Goal: Information Seeking & Learning: Check status

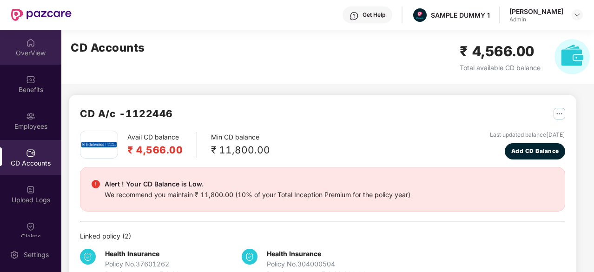
click at [30, 50] on div "OverView" at bounding box center [30, 52] width 61 height 9
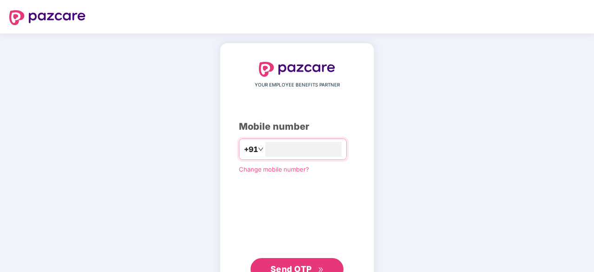
type input "**********"
click at [304, 260] on button "Send OTP" at bounding box center [296, 269] width 93 height 22
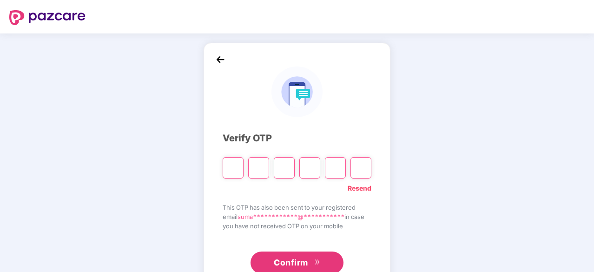
type input "*"
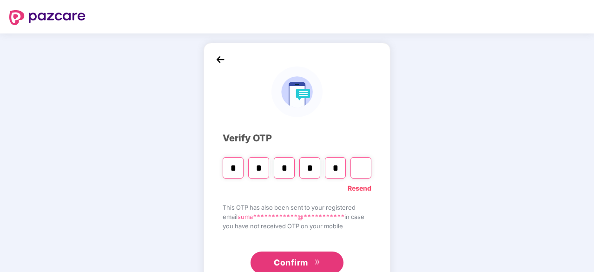
type input "*"
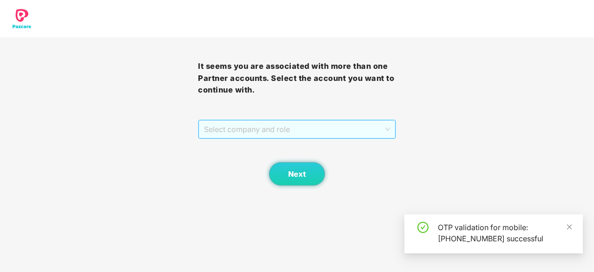
click at [346, 129] on span "Select company and role" at bounding box center [297, 129] width 186 height 18
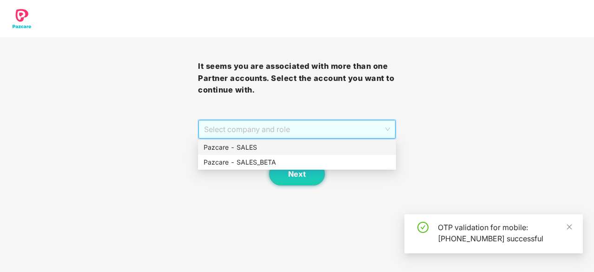
click at [339, 145] on div "Pazcare - SALES" at bounding box center [296, 147] width 187 height 10
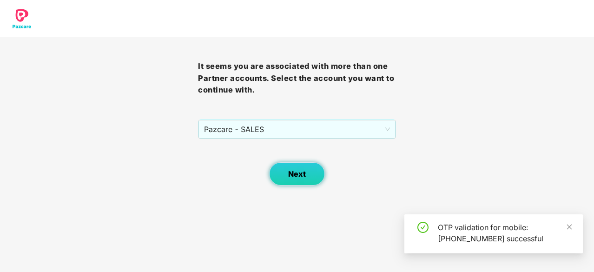
click at [307, 166] on button "Next" at bounding box center [297, 173] width 56 height 23
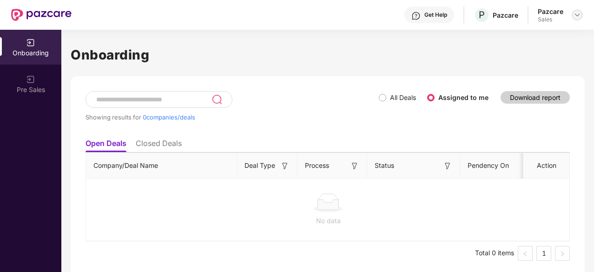
click at [579, 13] on img at bounding box center [576, 14] width 7 height 7
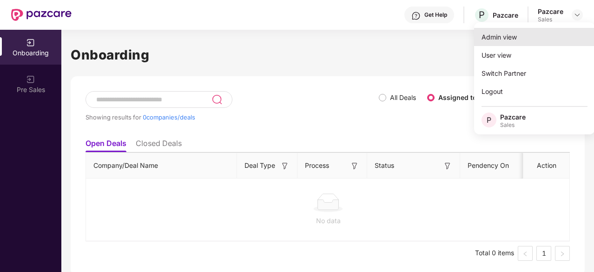
click at [513, 35] on div "Admin view" at bounding box center [534, 37] width 121 height 18
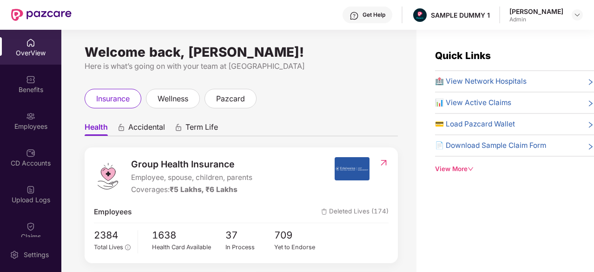
click at [148, 185] on div "Coverages: ₹5 Lakhs, ₹6 Lakhs" at bounding box center [191, 189] width 121 height 11
drag, startPoint x: 135, startPoint y: 165, endPoint x: 183, endPoint y: 165, distance: 48.3
click at [183, 165] on span "Group Health Insurance" at bounding box center [191, 164] width 121 height 14
drag, startPoint x: 203, startPoint y: 174, endPoint x: 222, endPoint y: 176, distance: 18.2
click at [222, 176] on span "Employee, spouse, children, parents" at bounding box center [191, 177] width 121 height 11
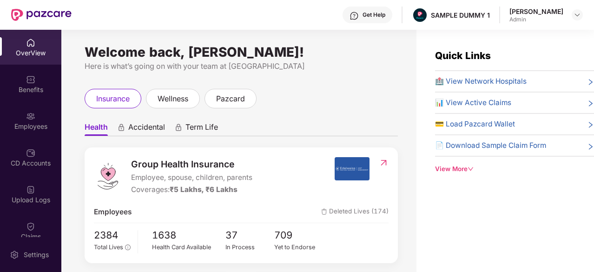
click at [234, 174] on span "Employee, spouse, children, parents" at bounding box center [191, 177] width 121 height 11
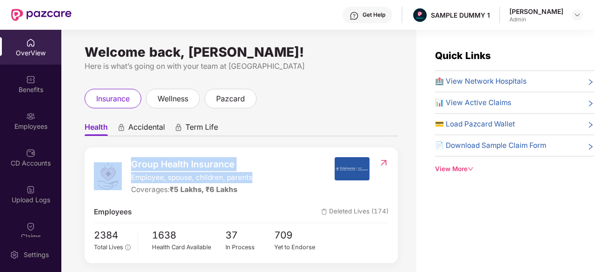
drag, startPoint x: 258, startPoint y: 178, endPoint x: 117, endPoint y: 175, distance: 140.8
click at [117, 175] on div "Group Health Insurance Employee, spouse, children, parents Coverages: ₹5 Lakhs,…" at bounding box center [214, 176] width 240 height 39
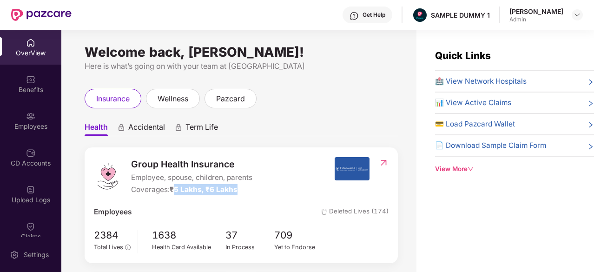
drag, startPoint x: 257, startPoint y: 190, endPoint x: 176, endPoint y: 190, distance: 80.8
click at [176, 190] on div "Group Health Insurance Employee, spouse, children, parents Coverages: ₹5 Lakhs,…" at bounding box center [214, 176] width 240 height 39
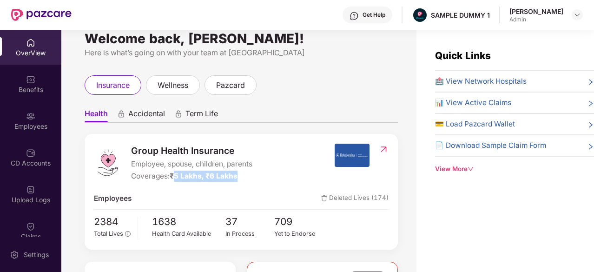
scroll to position [13, 0]
click at [465, 85] on span "🏥 View Network Hospitals" at bounding box center [480, 81] width 91 height 11
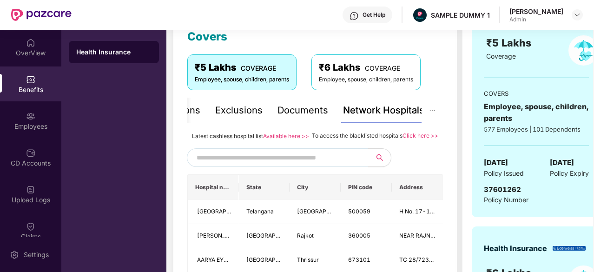
scroll to position [137, 0]
click at [352, 164] on input "text" at bounding box center [275, 157] width 159 height 14
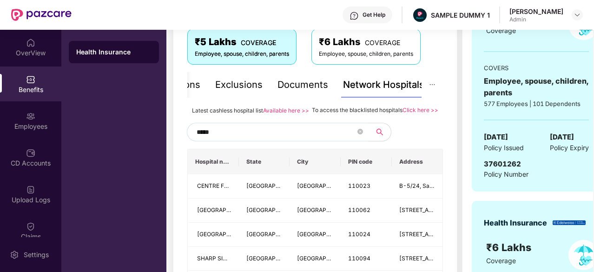
scroll to position [163, 0]
type input "*****"
drag, startPoint x: 401, startPoint y: 110, endPoint x: 310, endPoint y: 107, distance: 90.6
click at [312, 107] on span "To access the blacklisted hospitals" at bounding box center [357, 109] width 91 height 7
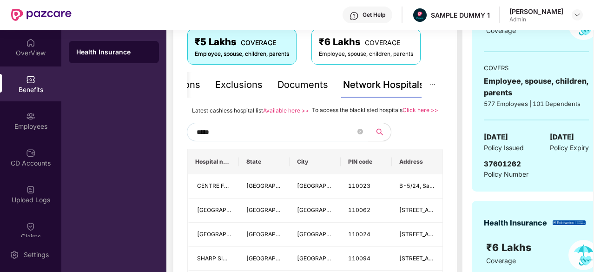
click at [290, 79] on div "Documents" at bounding box center [302, 85] width 51 height 14
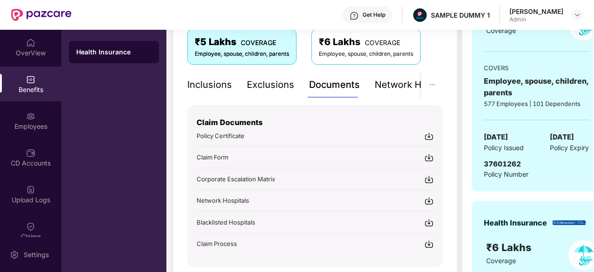
click at [203, 80] on div "Inclusions" at bounding box center [209, 85] width 45 height 14
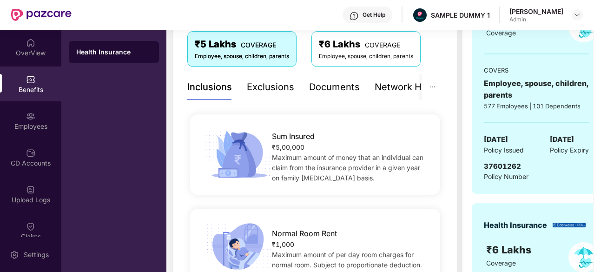
scroll to position [0, 0]
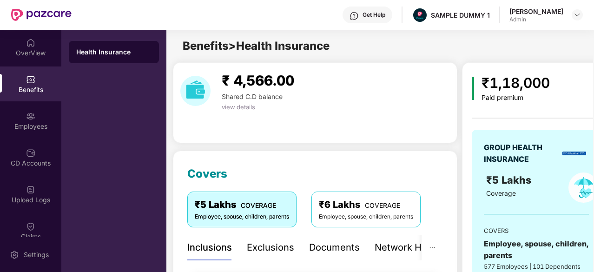
click at [267, 243] on div "Exclusions" at bounding box center [270, 247] width 47 height 14
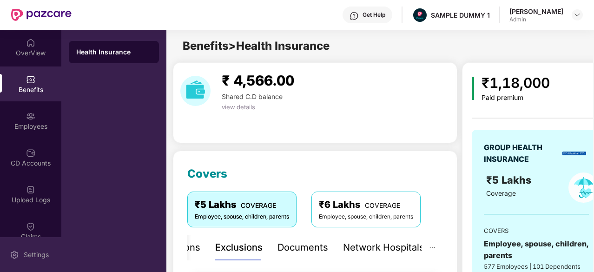
click at [30, 248] on div "Settings" at bounding box center [30, 254] width 61 height 35
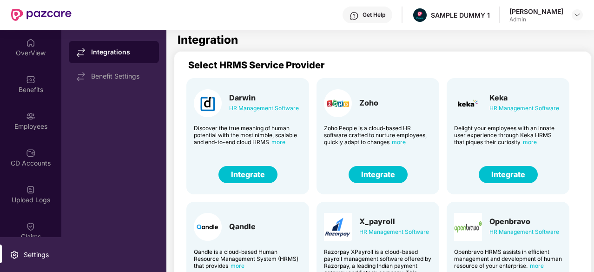
click at [503, 181] on button "Integrate" at bounding box center [507, 174] width 59 height 17
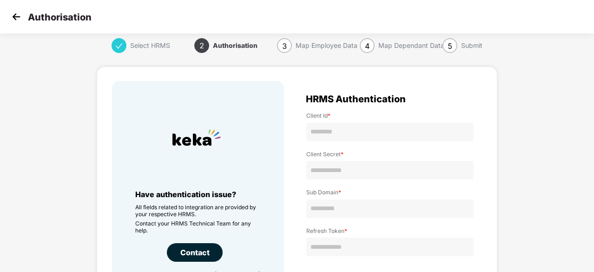
click at [9, 20] on img at bounding box center [16, 17] width 14 height 14
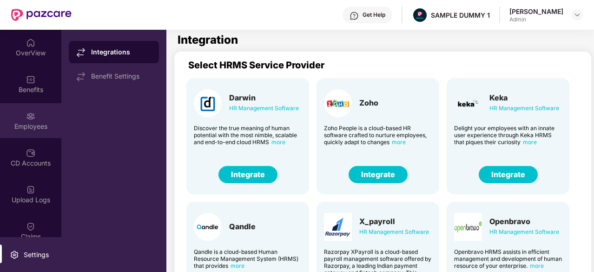
click at [38, 106] on div "Employees" at bounding box center [30, 120] width 61 height 35
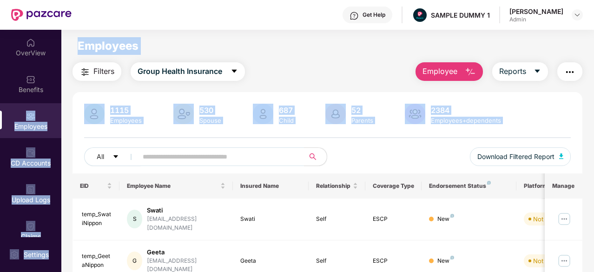
drag, startPoint x: 38, startPoint y: 106, endPoint x: 214, endPoint y: 168, distance: 186.2
click at [214, 168] on div "OverView Benefits Employees CD Accounts Upload Logs Claims Claim Analysis Stepa…" at bounding box center [297, 151] width 594 height 242
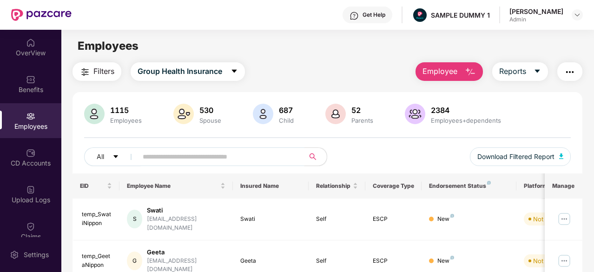
drag, startPoint x: 214, startPoint y: 168, endPoint x: 184, endPoint y: 157, distance: 31.6
click at [184, 157] on input "text" at bounding box center [217, 157] width 149 height 14
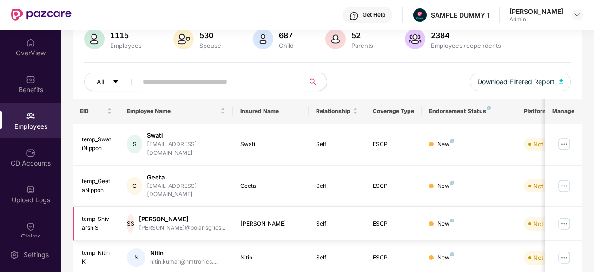
scroll to position [75, 0]
drag, startPoint x: 325, startPoint y: 157, endPoint x: 289, endPoint y: 133, distance: 42.5
click at [289, 133] on td "Swati" at bounding box center [271, 144] width 76 height 42
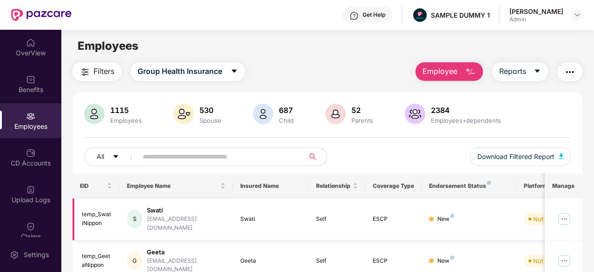
scroll to position [0, 0]
click at [441, 71] on span "Employee" at bounding box center [439, 71] width 35 height 12
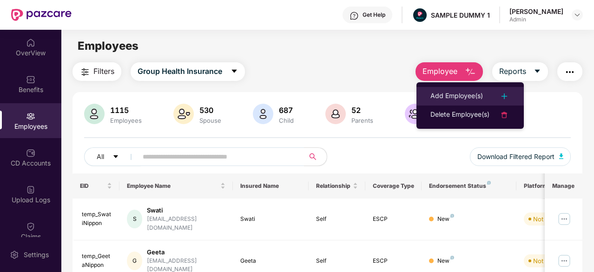
click at [444, 89] on li "Add Employee(s)" at bounding box center [469, 96] width 107 height 19
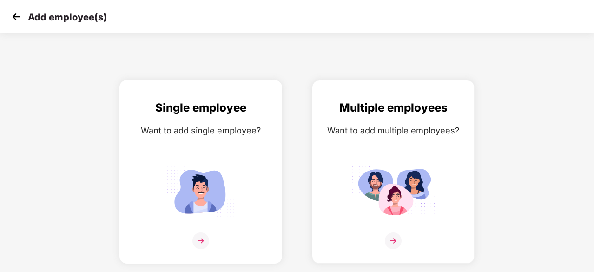
click at [199, 180] on img at bounding box center [201, 191] width 84 height 58
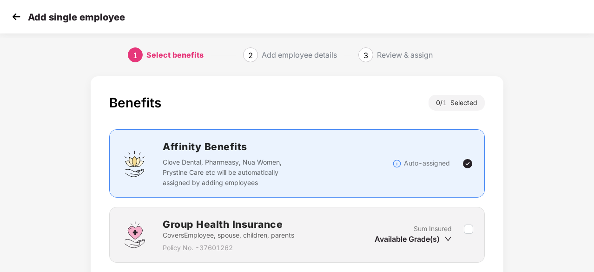
scroll to position [71, 0]
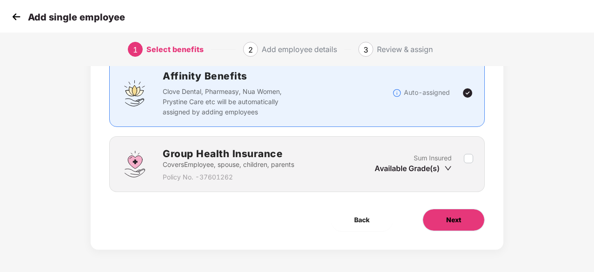
click at [439, 221] on button "Next" at bounding box center [453, 220] width 62 height 22
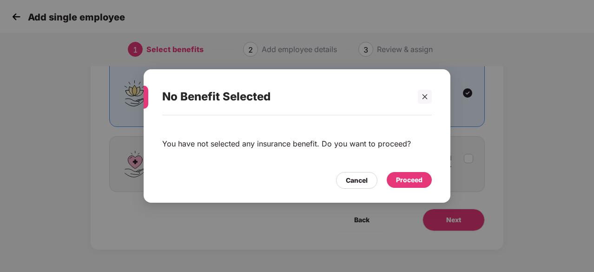
click at [403, 187] on div "Proceed" at bounding box center [408, 180] width 45 height 16
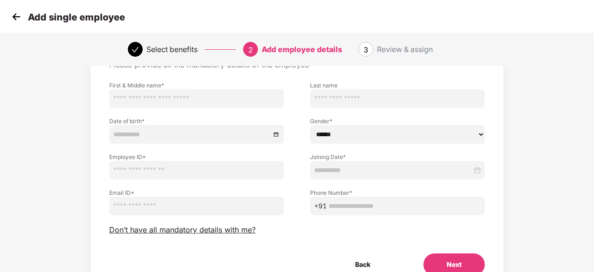
scroll to position [63, 0]
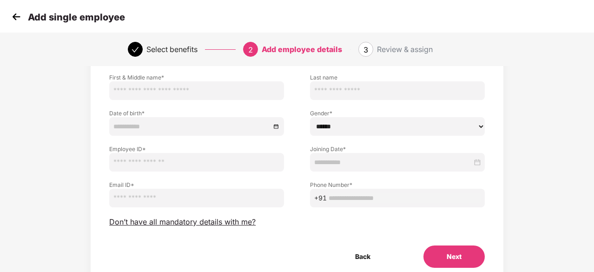
drag, startPoint x: 403, startPoint y: 187, endPoint x: 280, endPoint y: 202, distance: 123.5
click at [280, 202] on input "email" at bounding box center [196, 198] width 175 height 19
click at [215, 225] on span "Don’t have all mandatory details with me?" at bounding box center [182, 222] width 146 height 10
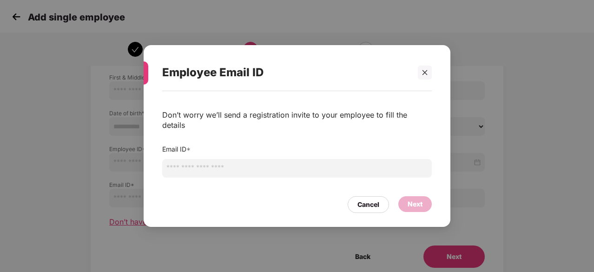
click at [215, 225] on div "Employee Email ID Don’t worry we’ll send a registration invite to your employee…" at bounding box center [297, 136] width 594 height 272
click at [421, 79] on div at bounding box center [424, 72] width 14 height 14
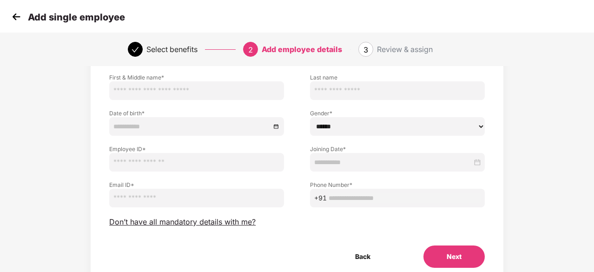
click at [421, 82] on input "text" at bounding box center [397, 90] width 175 height 19
click at [10, 16] on img at bounding box center [16, 17] width 14 height 14
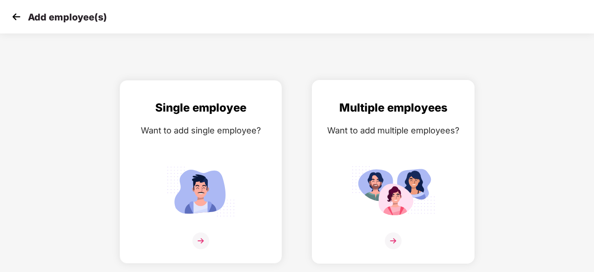
click at [391, 178] on img at bounding box center [393, 191] width 84 height 58
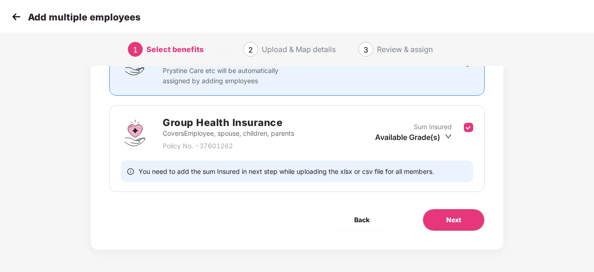
scroll to position [100, 0]
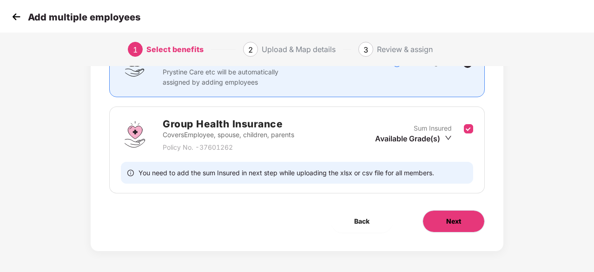
click at [471, 216] on button "Next" at bounding box center [453, 221] width 62 height 22
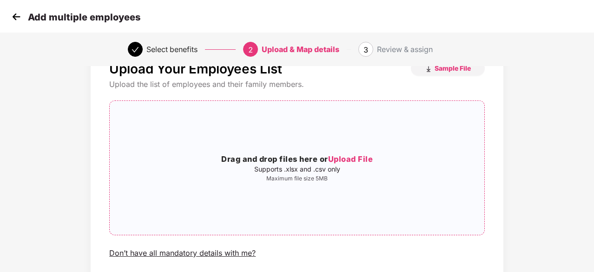
scroll to position [40, 0]
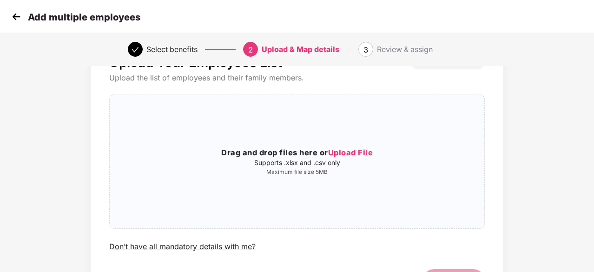
click at [16, 12] on img at bounding box center [16, 17] width 14 height 14
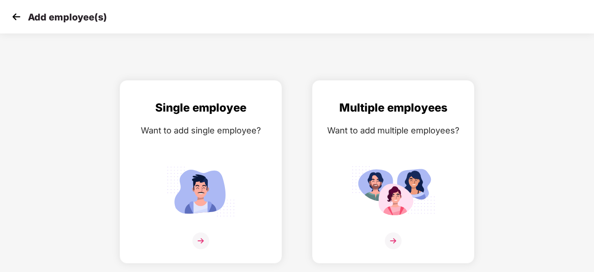
click at [16, 12] on img at bounding box center [16, 17] width 14 height 14
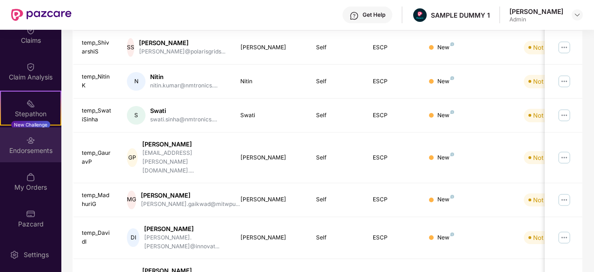
scroll to position [251, 0]
click at [26, 146] on div "Endorsements" at bounding box center [30, 150] width 61 height 9
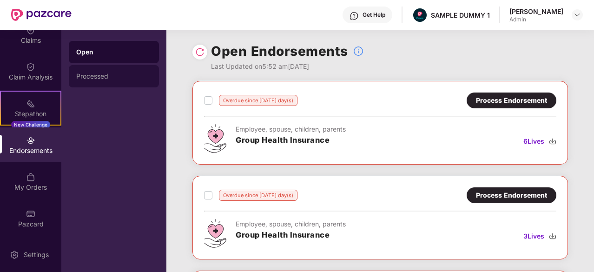
click at [106, 85] on div "Processed" at bounding box center [114, 76] width 90 height 22
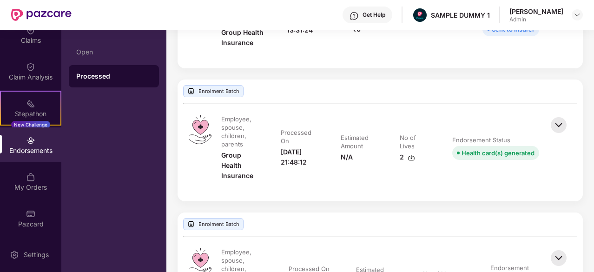
scroll to position [562, 0]
click at [561, 128] on img at bounding box center [558, 125] width 20 height 20
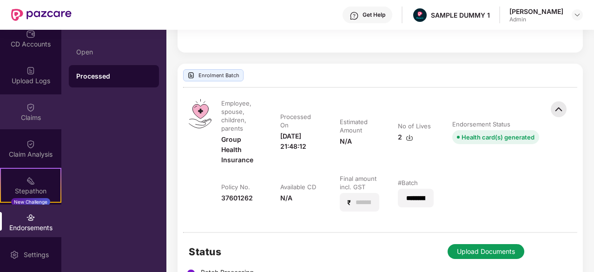
scroll to position [119, 0]
click at [23, 114] on div "Claims" at bounding box center [30, 117] width 61 height 9
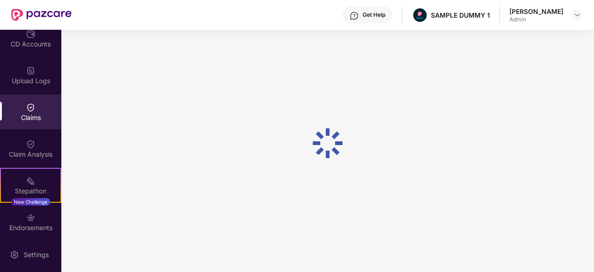
scroll to position [91, 0]
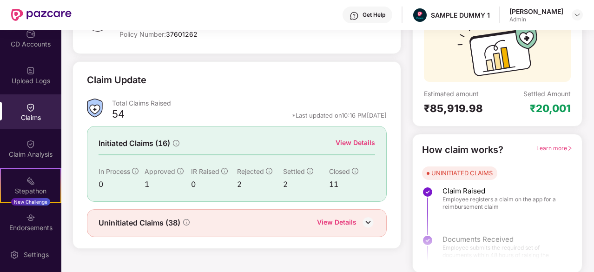
click at [359, 143] on div "View Details" at bounding box center [354, 142] width 39 height 10
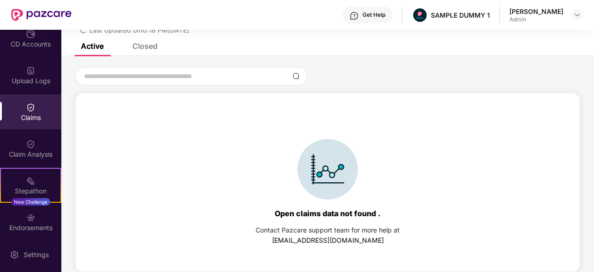
scroll to position [40, 0]
click at [138, 43] on div "List of Initiated Claims Last Updated on 10:16 PM, 23 Sep 2025" at bounding box center [327, 16] width 532 height 53
click at [140, 45] on div "Closed" at bounding box center [144, 45] width 25 height 9
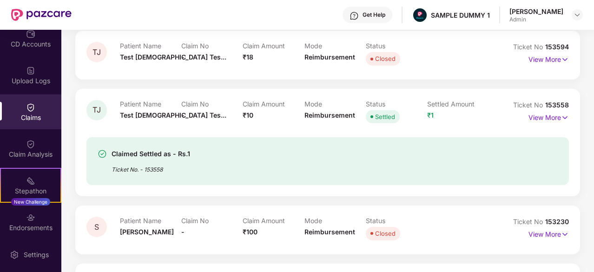
scroll to position [159, 0]
click at [534, 115] on p "View More" at bounding box center [548, 117] width 40 height 13
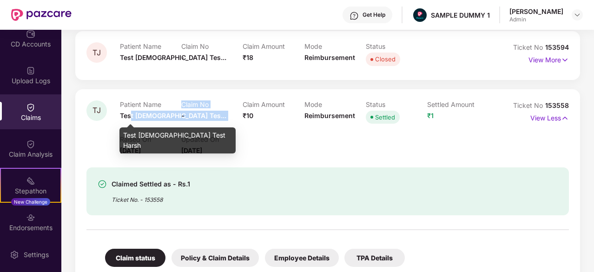
drag, startPoint x: 131, startPoint y: 113, endPoint x: 181, endPoint y: 117, distance: 49.8
click at [181, 117] on div "Patient Name Test Jain Tes... Claim No - Claim Amount ₹10 Mode Reimbursement St…" at bounding box center [304, 113] width 368 height 26
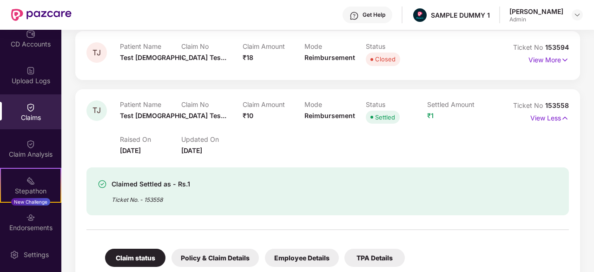
click at [291, 152] on div "Raised On 26 June 2025 Updated On 23 July 2025" at bounding box center [304, 141] width 368 height 30
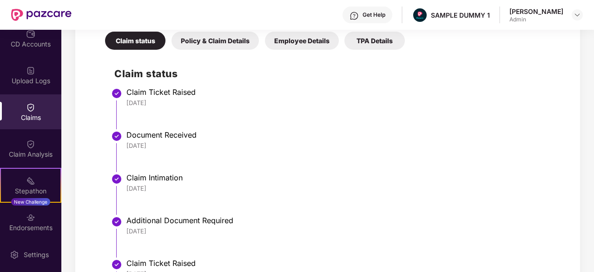
scroll to position [376, 0]
drag, startPoint x: 165, startPoint y: 101, endPoint x: 116, endPoint y: 98, distance: 49.3
click at [116, 98] on li "Claim Ticket Raised 26 Jun 2025" at bounding box center [336, 112] width 445 height 43
click at [116, 98] on img at bounding box center [116, 93] width 11 height 11
click at [157, 142] on div "26 Jun 2025" at bounding box center [342, 145] width 433 height 8
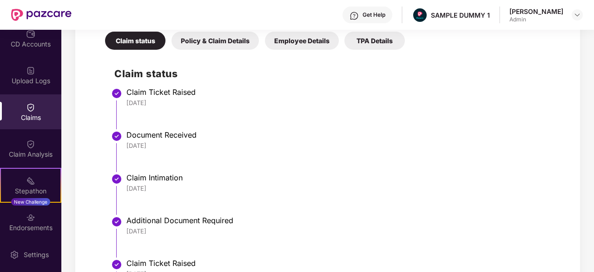
drag, startPoint x: 176, startPoint y: 148, endPoint x: 117, endPoint y: 142, distance: 59.7
click at [117, 142] on li "Document Received 26 Jun 2025" at bounding box center [336, 154] width 445 height 43
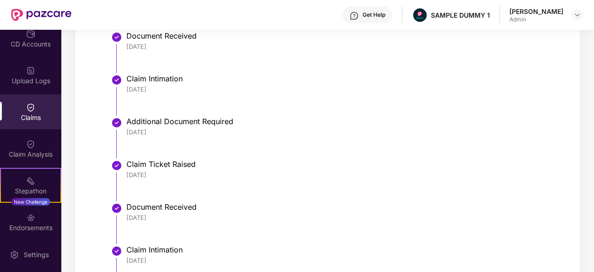
scroll to position [561, 0]
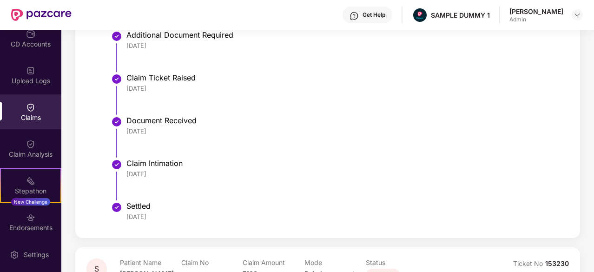
drag, startPoint x: 168, startPoint y: 171, endPoint x: 125, endPoint y: 173, distance: 42.3
click at [125, 173] on li "Claim Intimation 18 Jul 2025" at bounding box center [336, 183] width 445 height 43
drag, startPoint x: 162, startPoint y: 210, endPoint x: 121, endPoint y: 215, distance: 41.5
click at [121, 215] on li "Settled 23 Jul 2025" at bounding box center [336, 215] width 445 height 22
click at [282, 137] on li "Document Received 26 Jun 2025" at bounding box center [336, 140] width 445 height 43
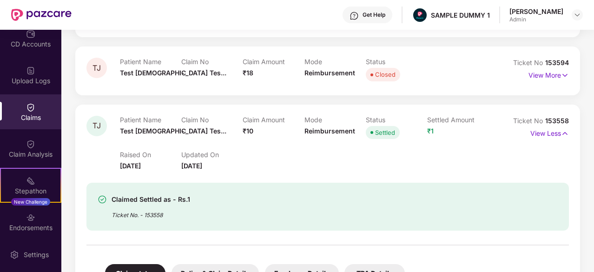
scroll to position [144, 0]
drag, startPoint x: 282, startPoint y: 137, endPoint x: 261, endPoint y: 153, distance: 26.9
click at [261, 153] on div "Raised On 26 June 2025 Updated On 23 July 2025" at bounding box center [304, 157] width 368 height 30
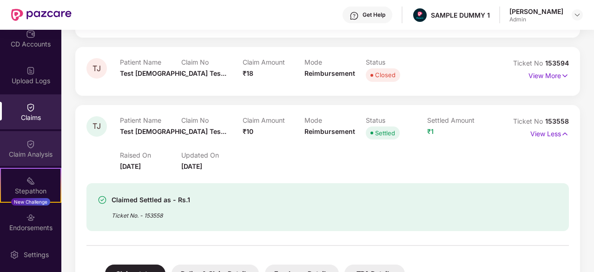
click at [27, 148] on div "Claim Analysis" at bounding box center [30, 148] width 61 height 35
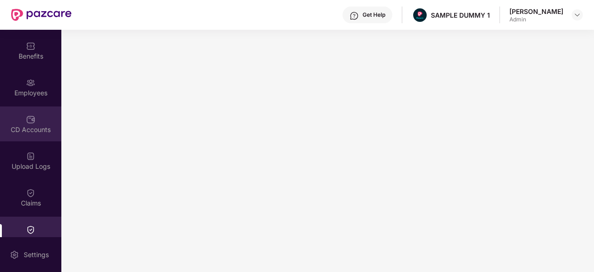
scroll to position [33, 0]
click at [24, 130] on div "CD Accounts" at bounding box center [30, 130] width 61 height 9
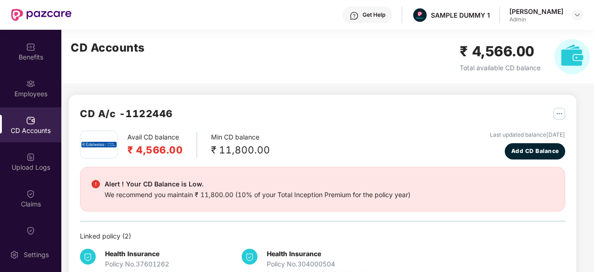
click at [352, 12] on img at bounding box center [353, 15] width 9 height 9
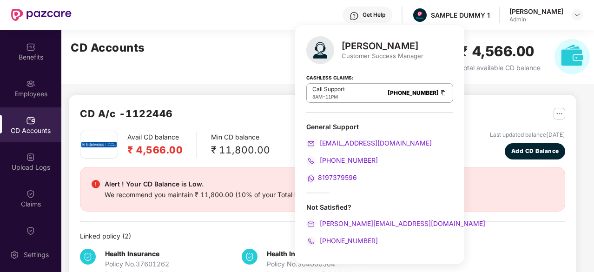
click at [272, 32] on div "CD Accounts ₹ 4,566.00 Total available CD balance" at bounding box center [329, 57] width 537 height 54
